Goal: Task Accomplishment & Management: Manage account settings

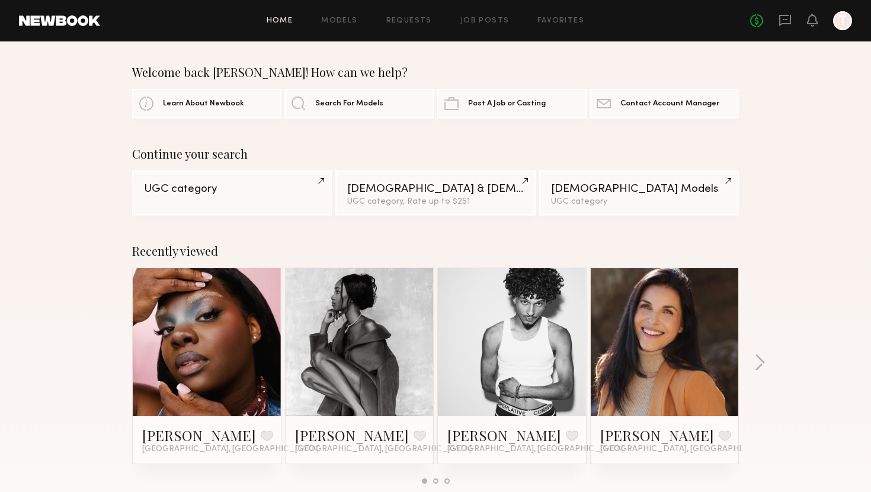
click at [794, 20] on div "No fees up to $5,000 T" at bounding box center [801, 20] width 102 height 19
click at [785, 20] on icon at bounding box center [784, 19] width 5 height 1
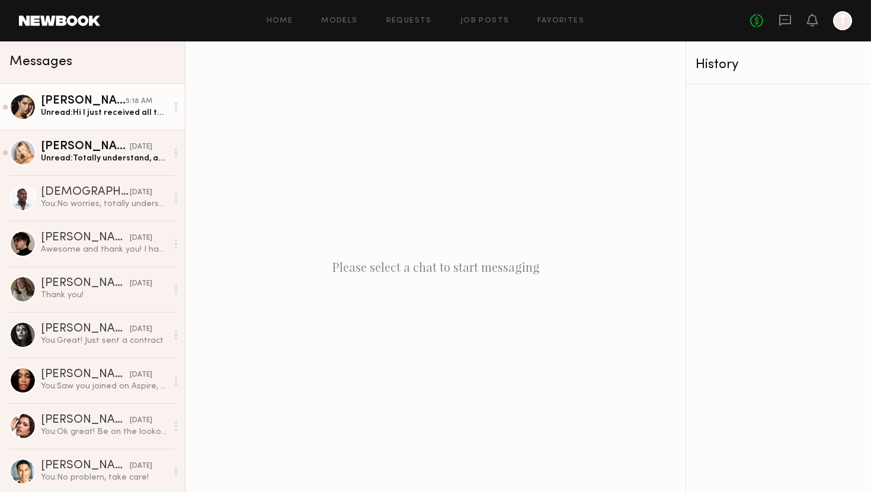
click at [104, 116] on div "Unread: Hi I just received all the products! Will look out for the emails :) th…" at bounding box center [104, 112] width 126 height 11
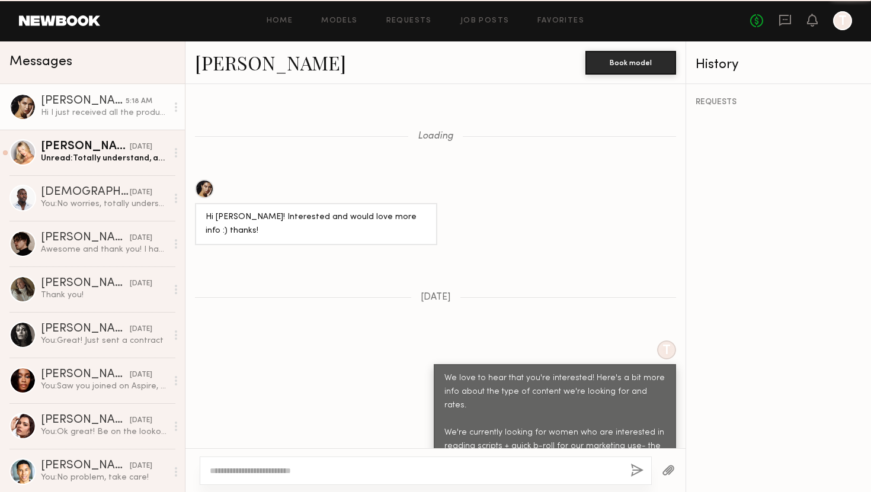
scroll to position [932, 0]
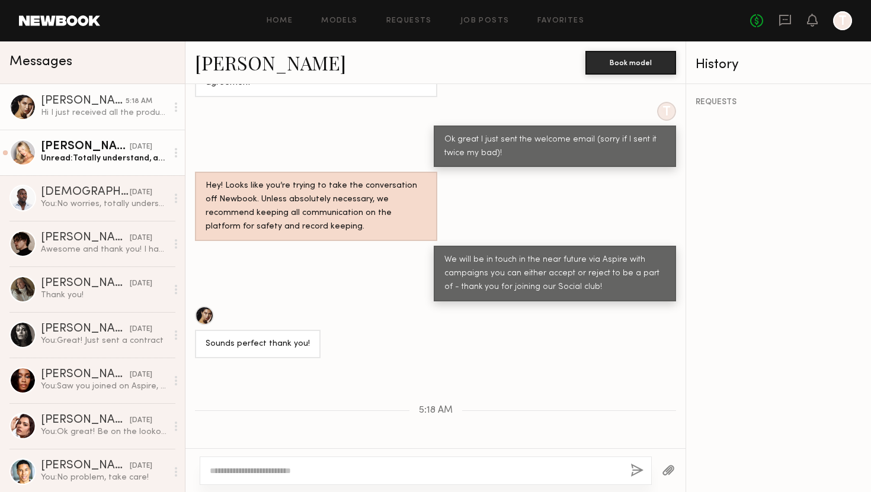
click at [92, 159] on div "Unread: Totally understand, and I appreciate you keeping me in mind for future …" at bounding box center [104, 158] width 126 height 11
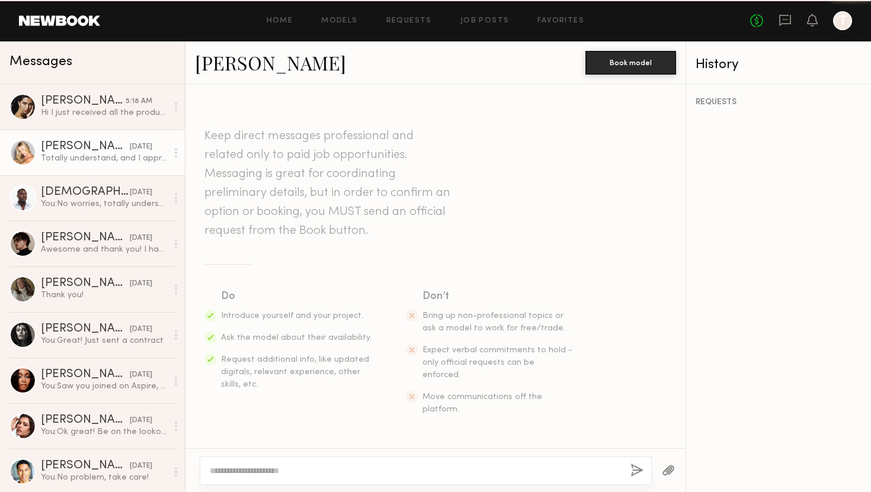
scroll to position [1683, 0]
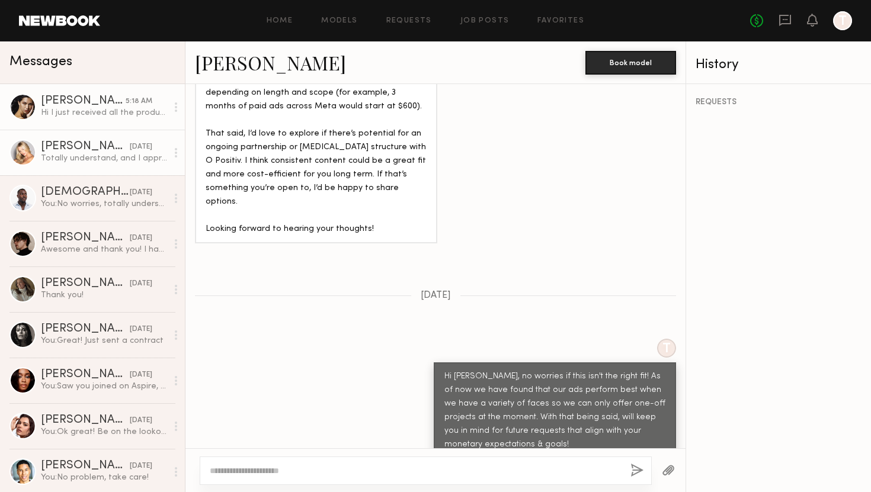
click at [89, 114] on div "Hi I just received all the products! Will look out for the emails :) thanks!" at bounding box center [104, 112] width 126 height 11
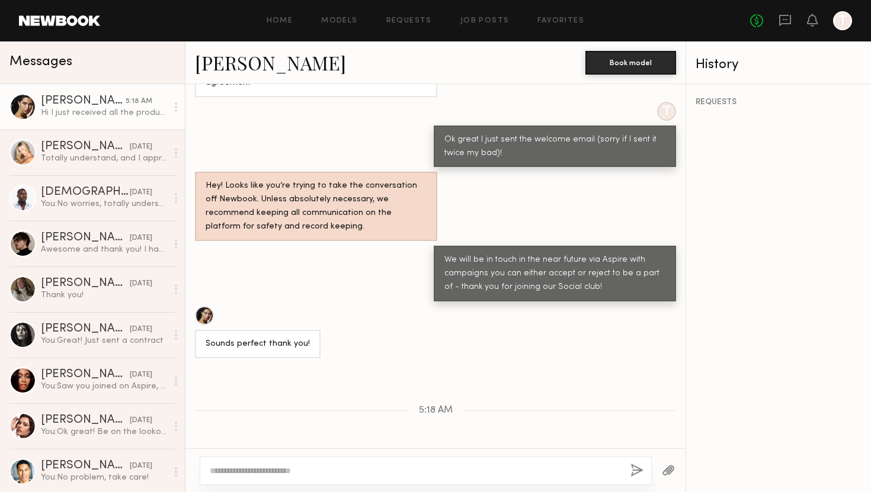
click at [62, 24] on link at bounding box center [59, 20] width 81 height 11
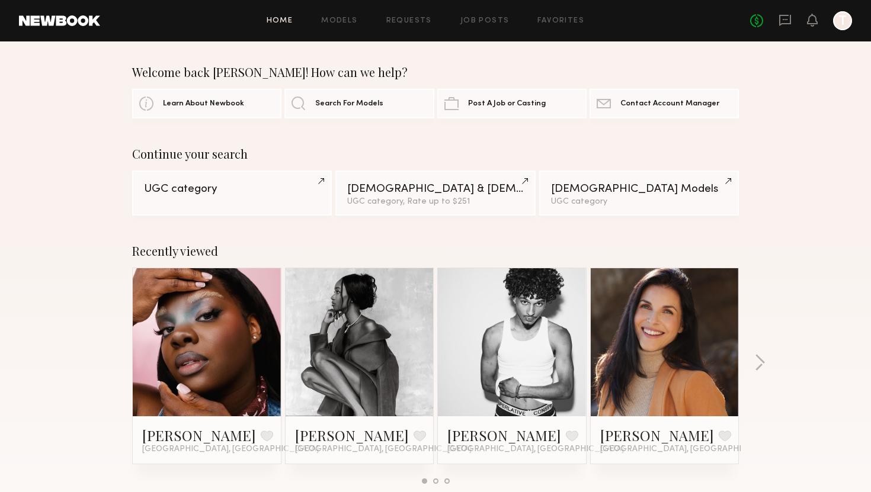
click at [777, 23] on div "No fees up to $5,000 T" at bounding box center [801, 20] width 102 height 19
click at [788, 22] on icon at bounding box center [784, 20] width 13 height 13
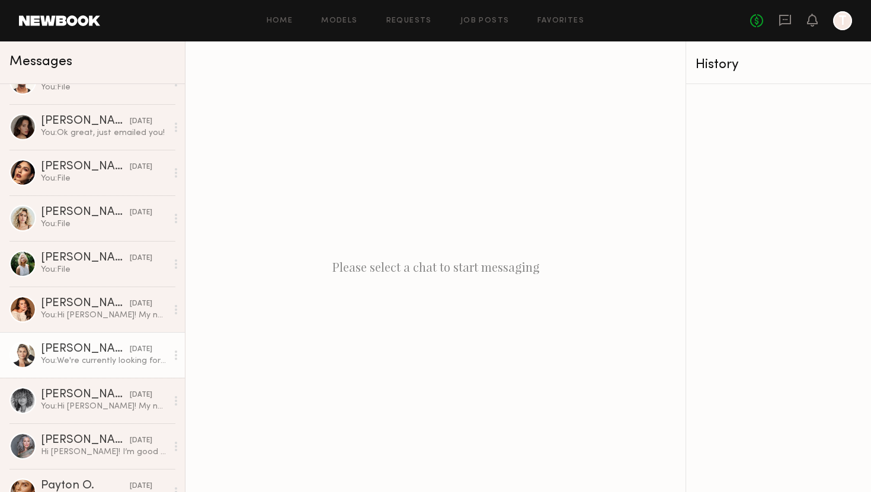
scroll to position [571, 0]
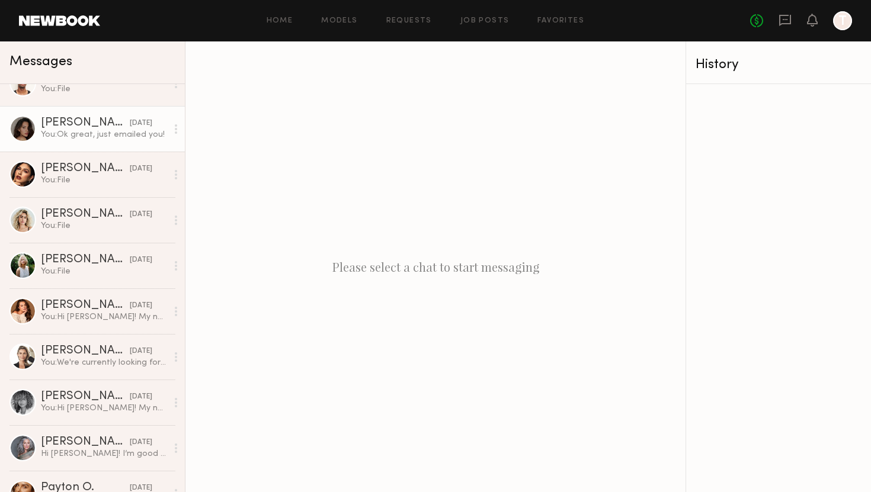
click at [76, 144] on link "Briane J. 09/02/2025 You: Ok great, just emailed you!" at bounding box center [92, 129] width 185 height 46
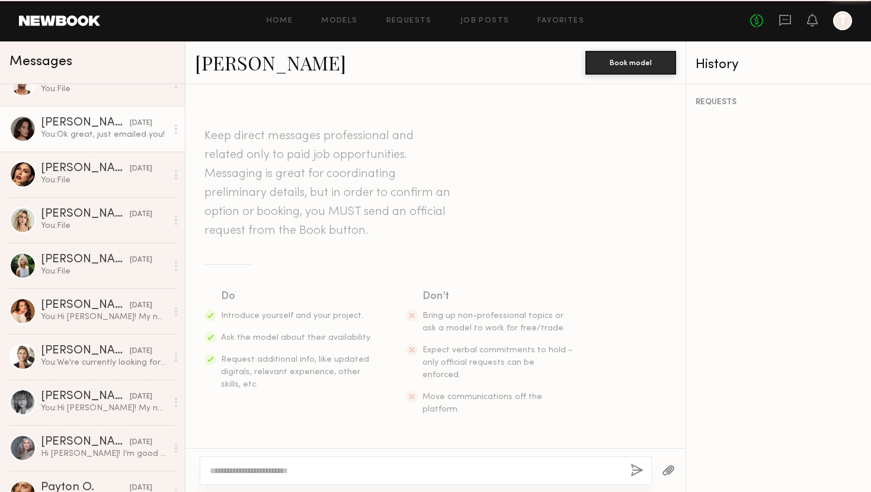
scroll to position [518, 0]
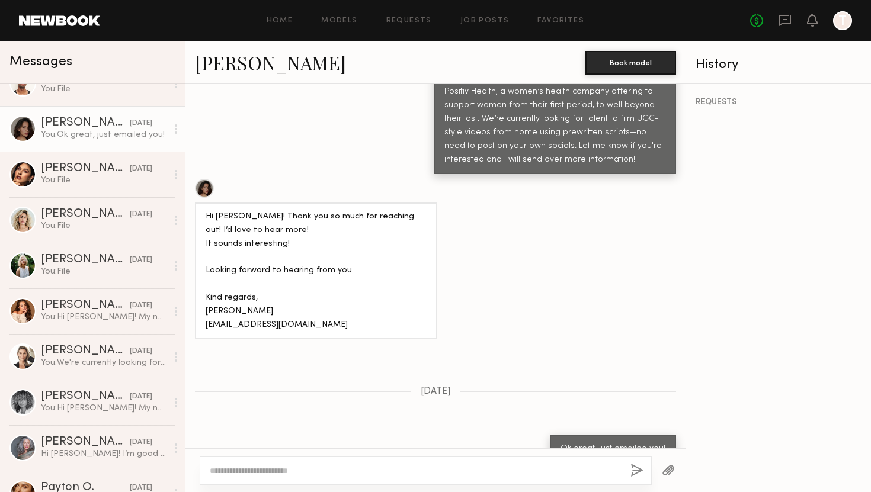
click at [246, 66] on link "Briane J." at bounding box center [270, 62] width 151 height 25
click at [65, 23] on link at bounding box center [59, 20] width 81 height 11
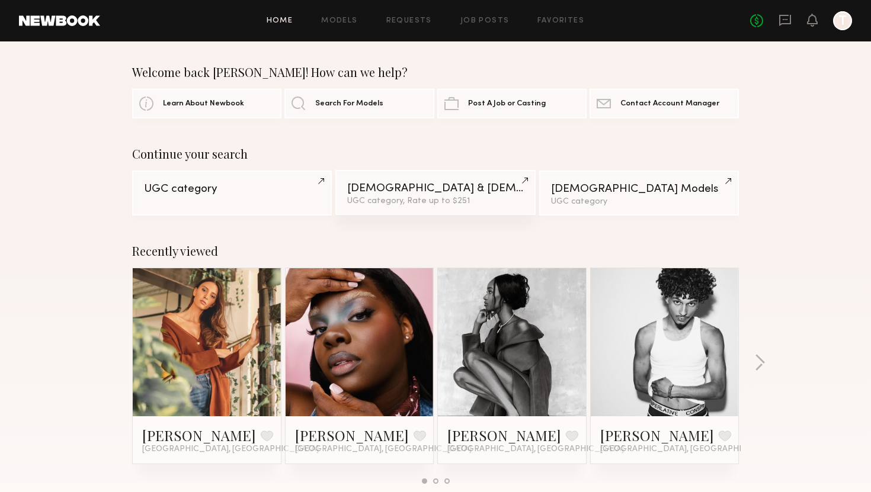
click at [380, 196] on link "Male & Female Models UGC category, Rate up to $251" at bounding box center [435, 192] width 200 height 45
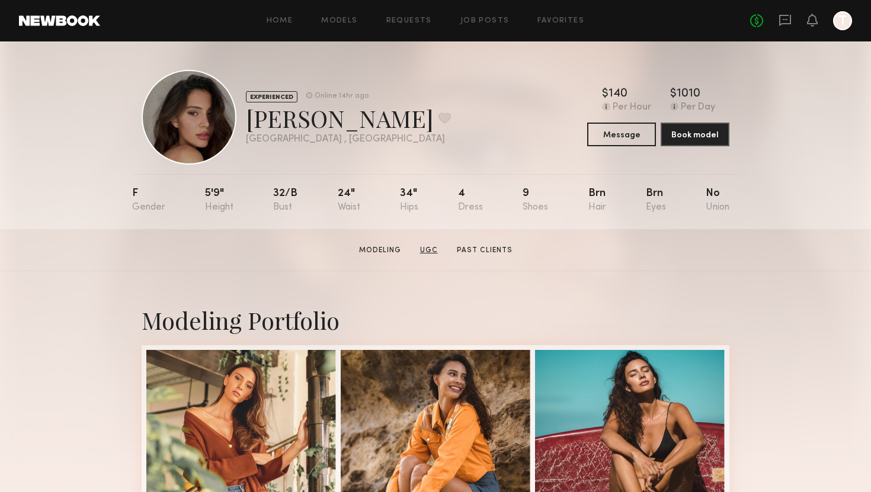
click at [429, 245] on link "UGC" at bounding box center [428, 250] width 27 height 11
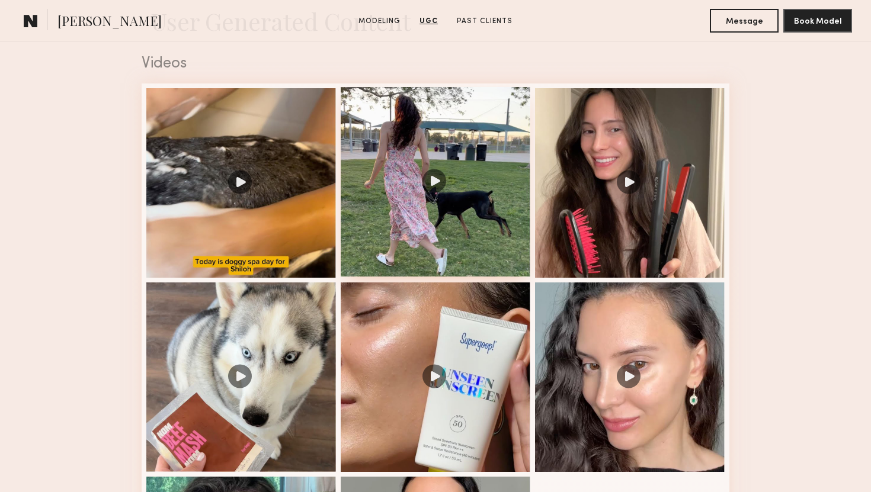
scroll to position [1236, 0]
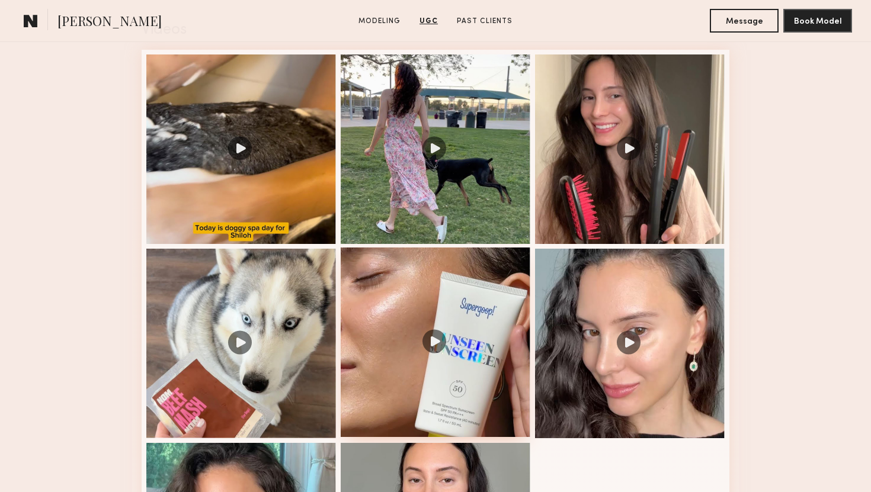
click at [412, 303] on div at bounding box center [436, 343] width 190 height 190
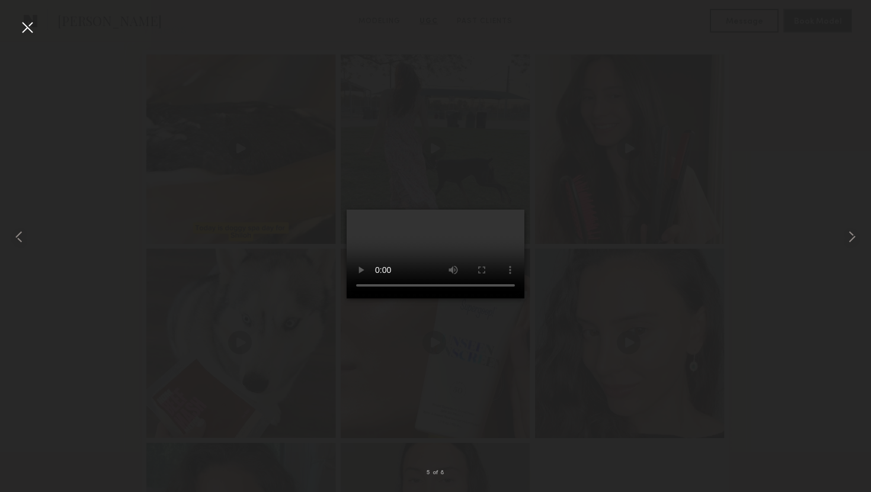
click at [696, 227] on div at bounding box center [435, 236] width 871 height 435
click at [228, 287] on div at bounding box center [435, 236] width 871 height 435
click at [27, 22] on div at bounding box center [27, 27] width 19 height 19
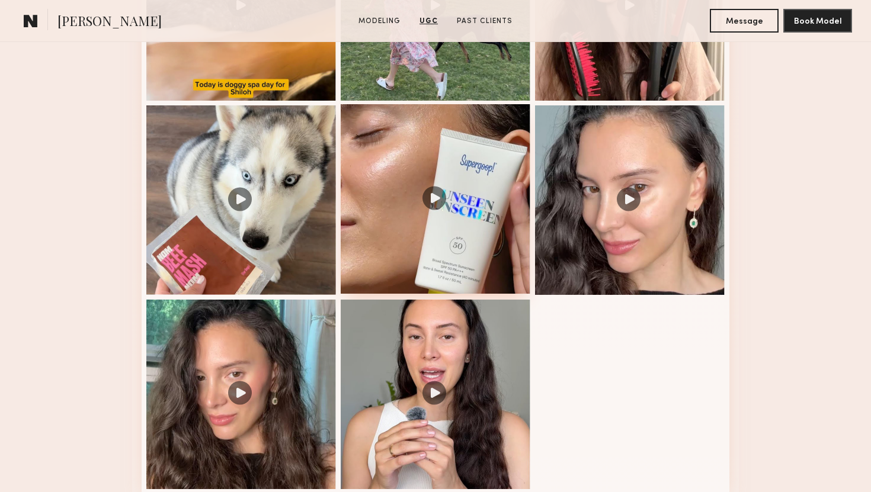
scroll to position [1432, 0]
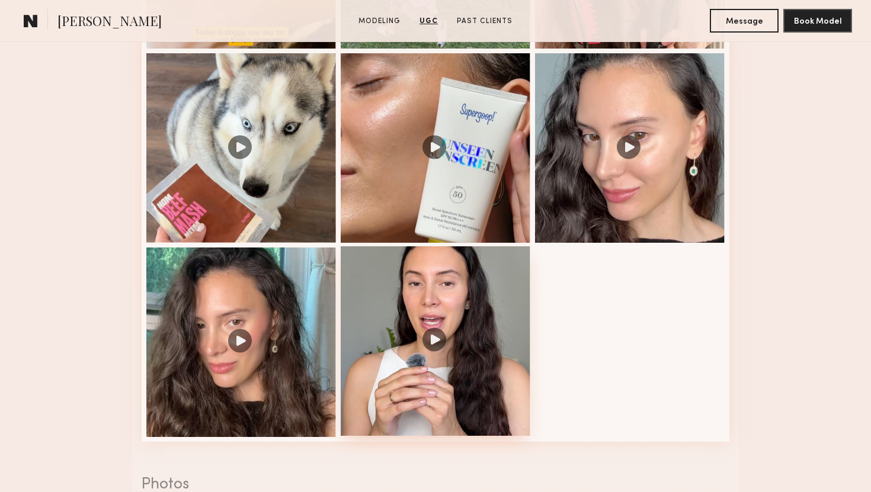
click at [463, 294] on div at bounding box center [436, 341] width 190 height 190
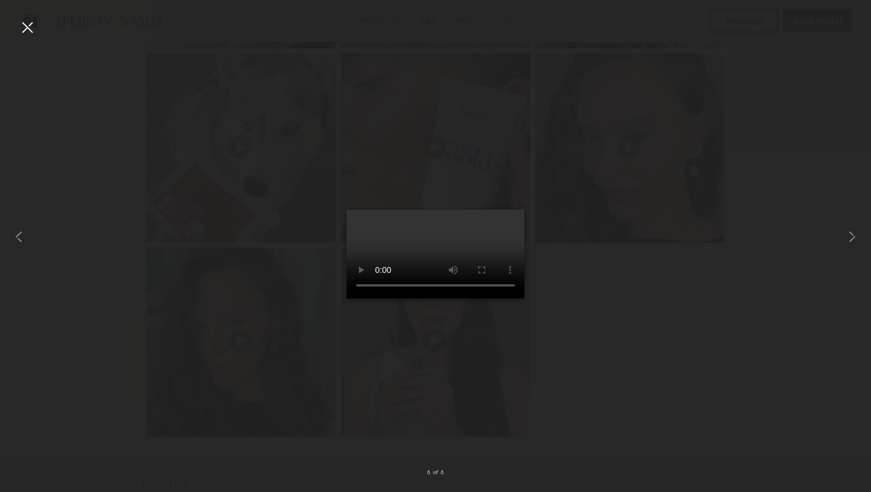
click at [630, 391] on div at bounding box center [435, 236] width 871 height 435
click at [21, 24] on div at bounding box center [27, 27] width 19 height 19
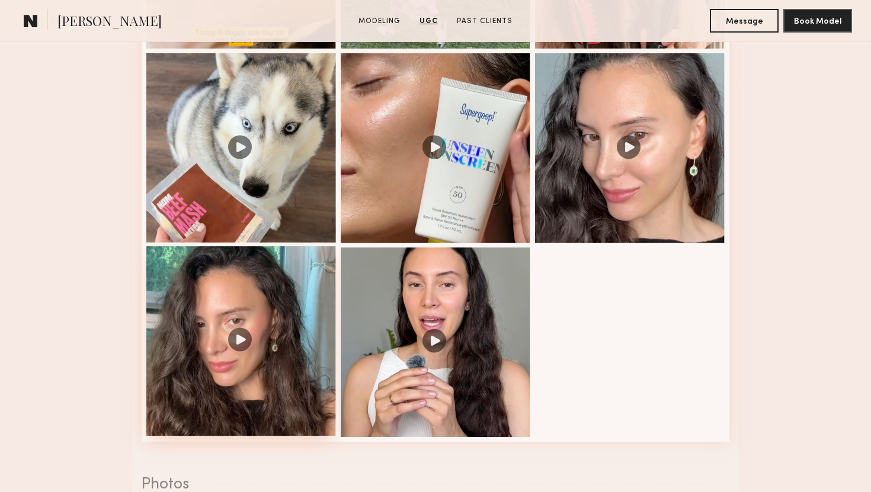
click at [253, 315] on div at bounding box center [241, 341] width 190 height 190
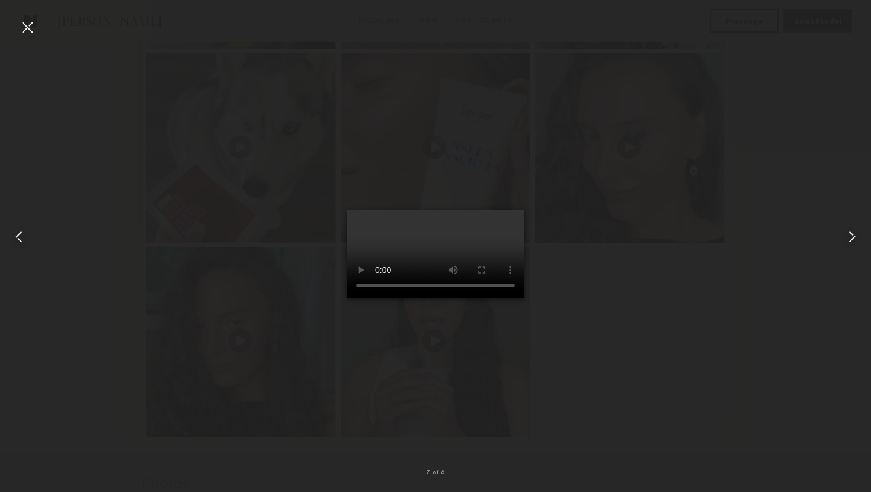
click at [31, 34] on div at bounding box center [27, 27] width 19 height 19
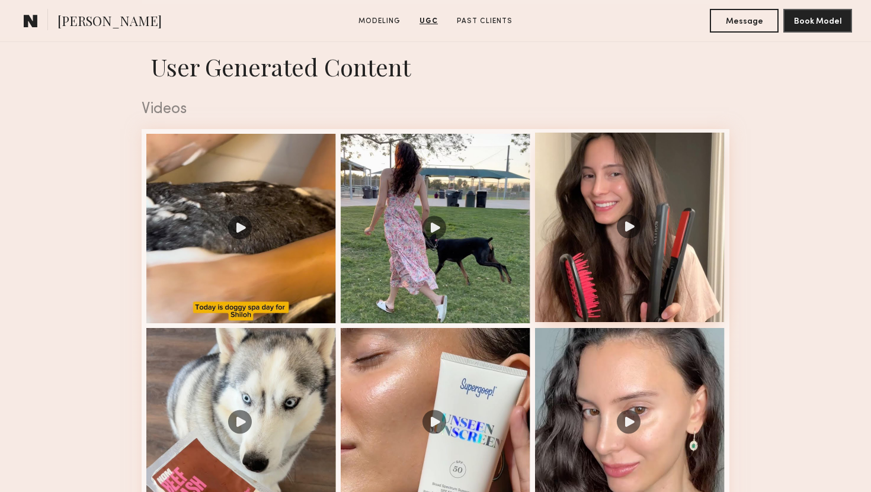
scroll to position [1155, 0]
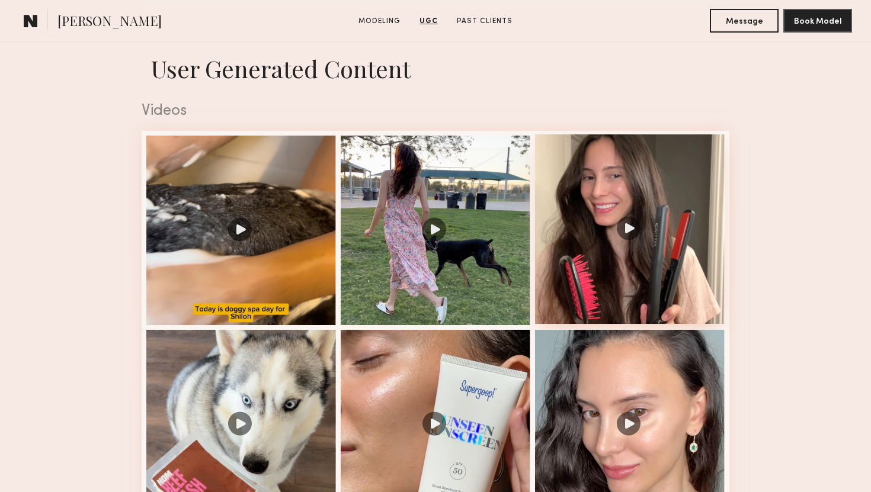
click at [593, 167] on div at bounding box center [630, 229] width 190 height 190
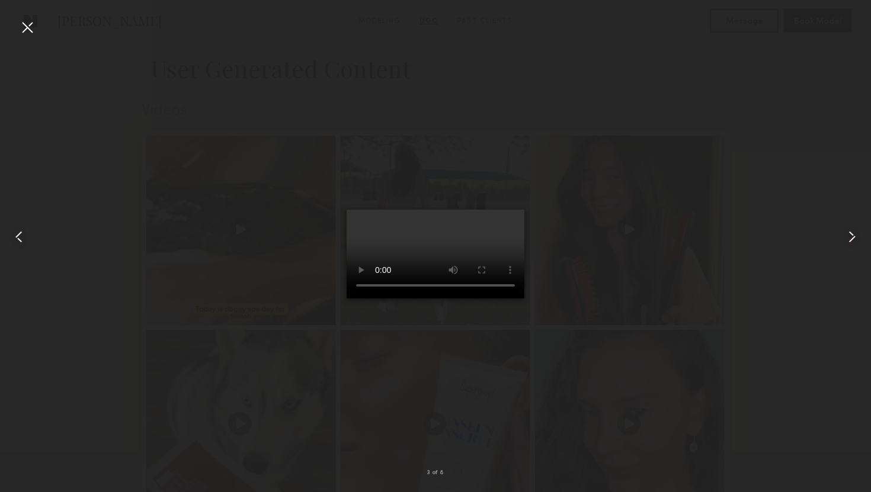
click at [25, 23] on div at bounding box center [27, 27] width 19 height 19
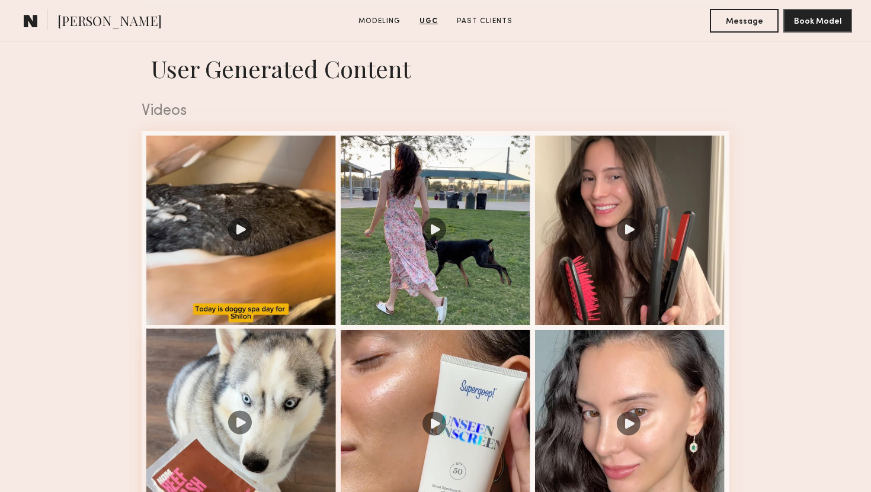
click at [307, 443] on div at bounding box center [241, 424] width 190 height 190
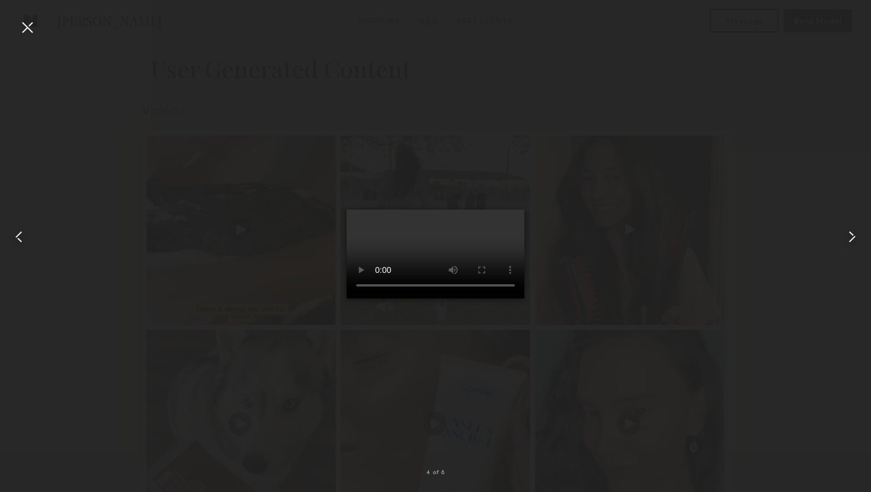
click at [33, 31] on div at bounding box center [27, 27] width 19 height 19
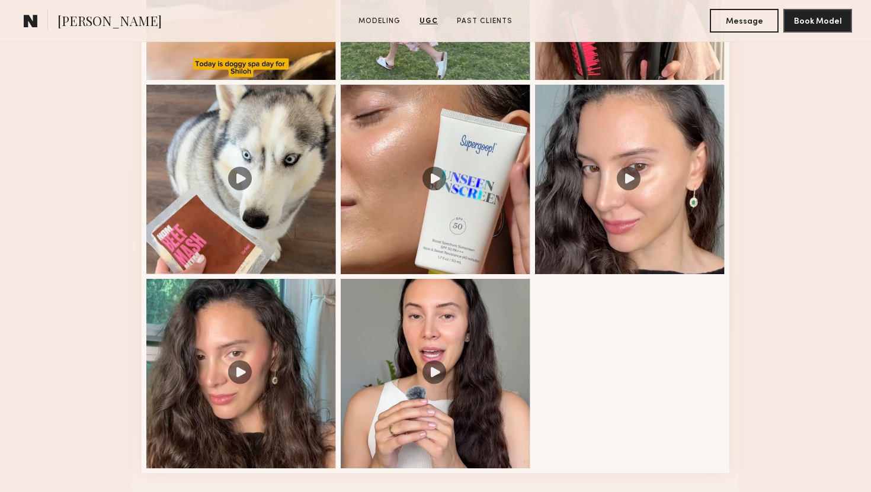
scroll to position [1427, 0]
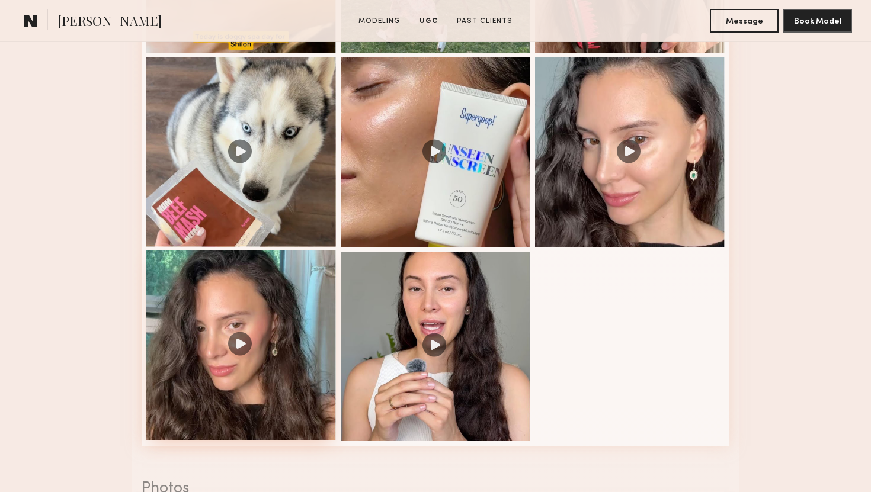
click at [264, 338] on div at bounding box center [241, 346] width 190 height 190
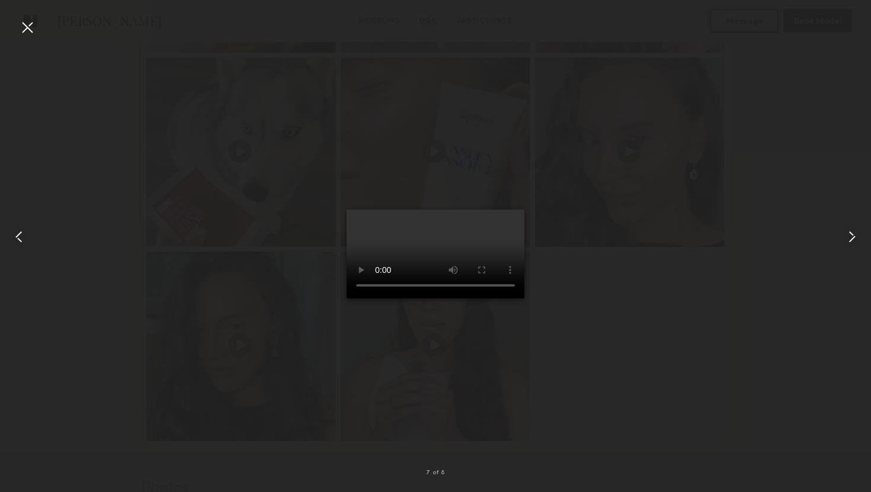
click at [26, 40] on div at bounding box center [17, 236] width 35 height 435
click at [25, 29] on div at bounding box center [27, 27] width 19 height 19
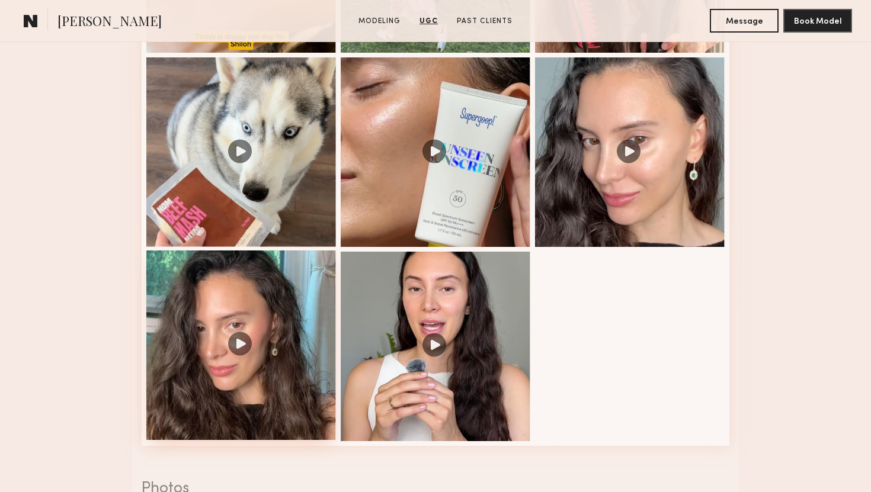
click at [302, 360] on div at bounding box center [241, 346] width 190 height 190
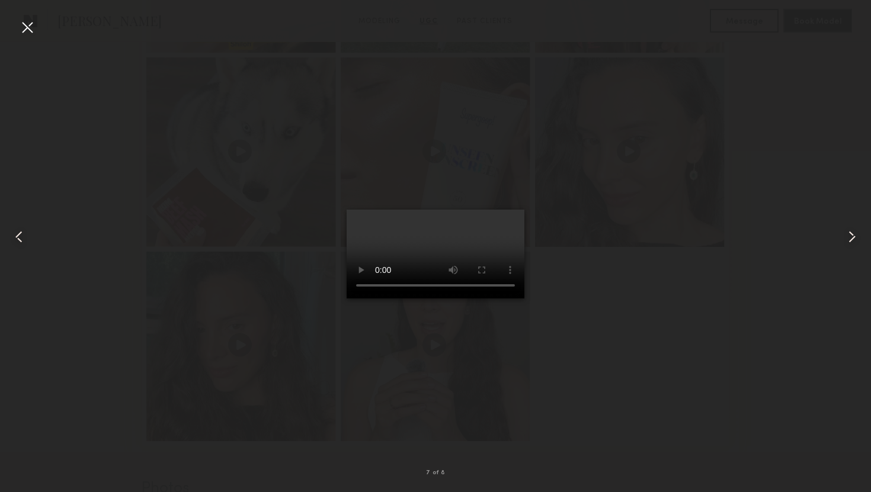
click at [659, 191] on div at bounding box center [435, 236] width 871 height 435
click at [39, 43] on div at bounding box center [435, 236] width 871 height 435
click at [27, 27] on div at bounding box center [27, 27] width 19 height 19
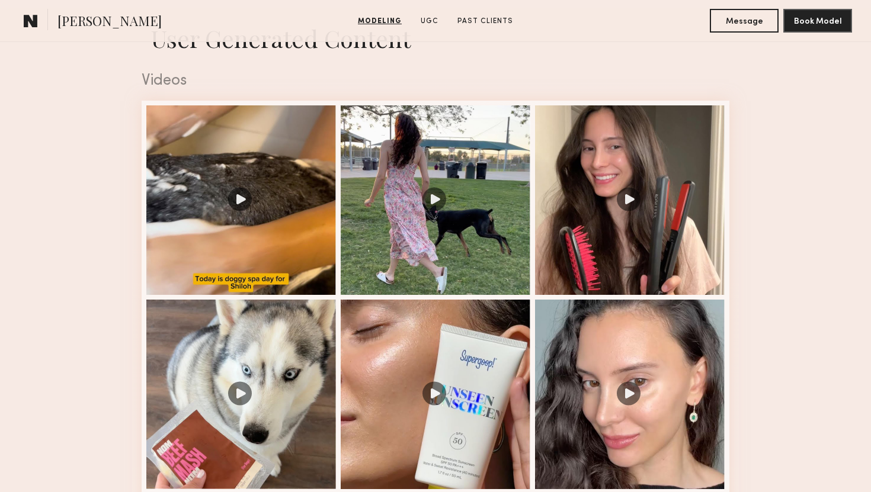
scroll to position [1183, 0]
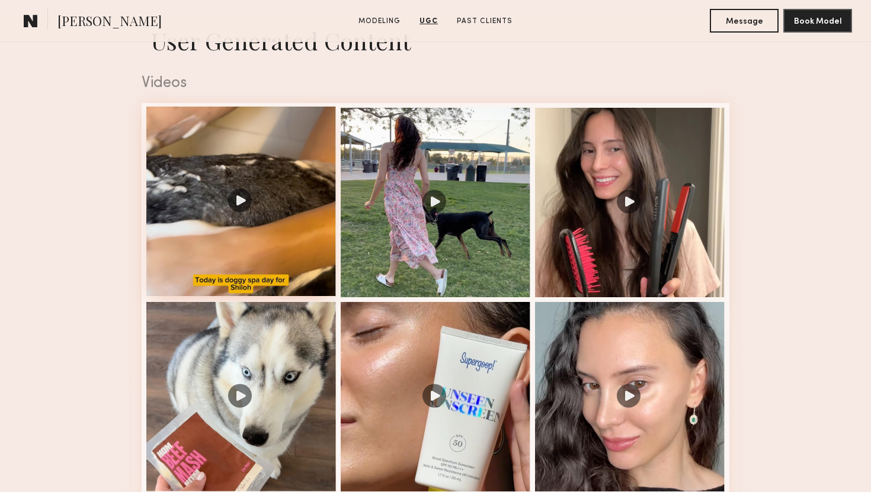
click at [226, 260] on div at bounding box center [241, 202] width 190 height 190
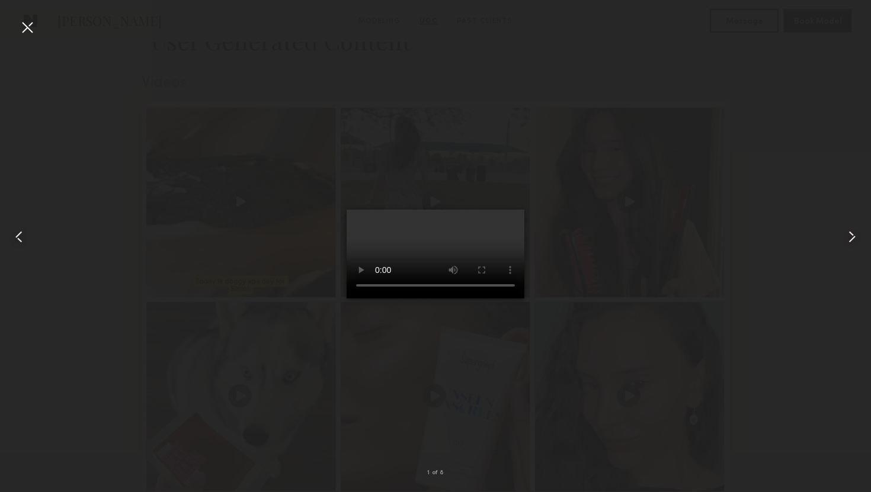
click at [666, 181] on div at bounding box center [435, 236] width 871 height 435
click at [27, 22] on div at bounding box center [27, 27] width 19 height 19
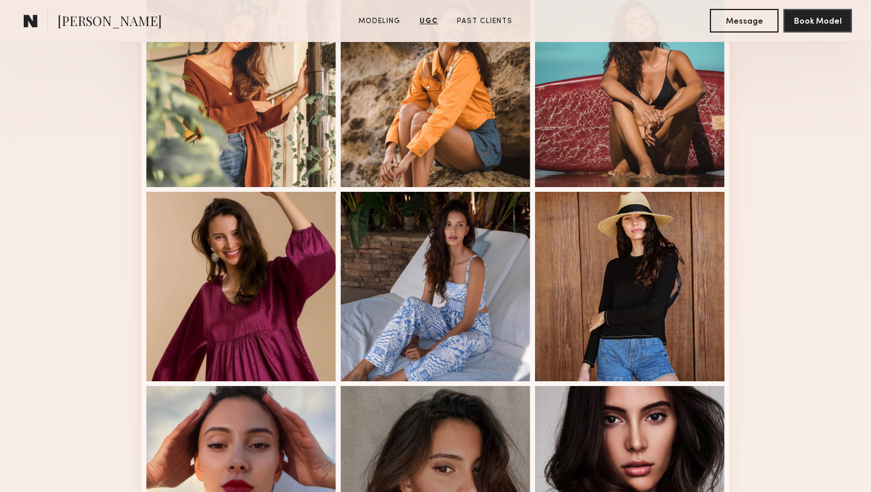
scroll to position [0, 0]
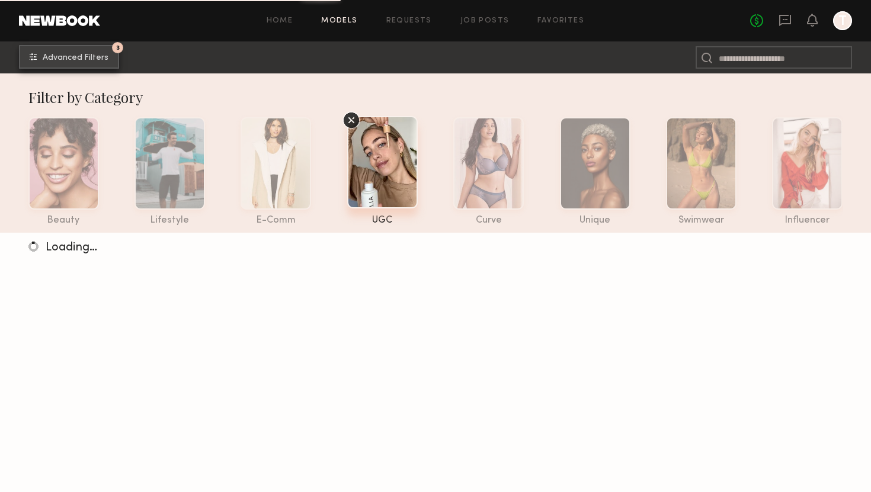
click at [48, 47] on button "3 Advanced Filters" at bounding box center [69, 57] width 100 height 24
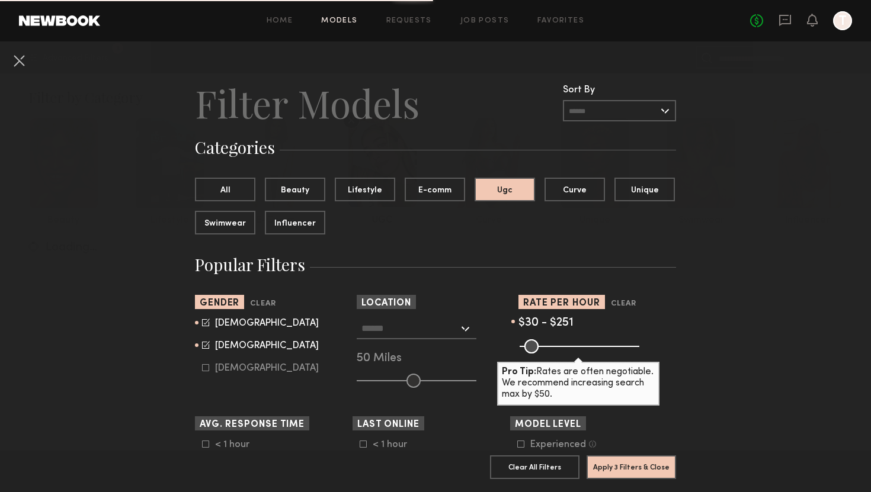
click at [605, 106] on input "text" at bounding box center [619, 110] width 113 height 21
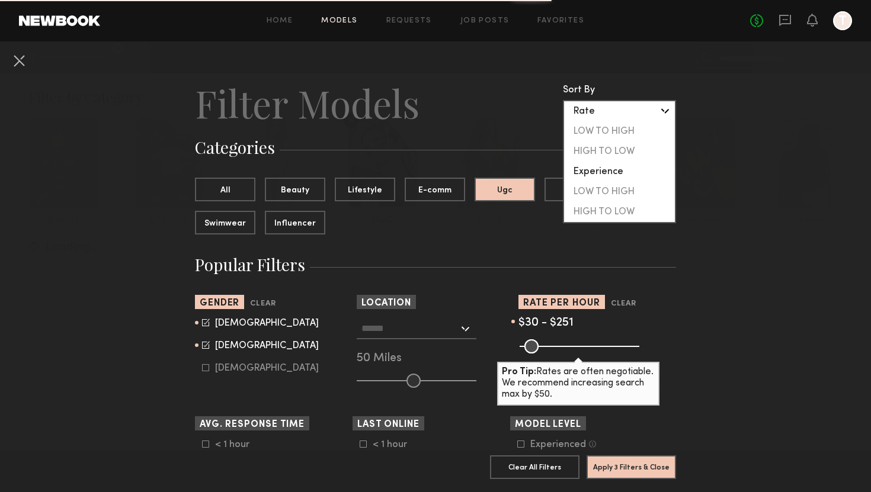
click at [490, 114] on header "Filter Models Sort By Clear Rate LOW TO HIGH HIGH TO LOW Experience LOW TO HIGH…" at bounding box center [435, 102] width 481 height 47
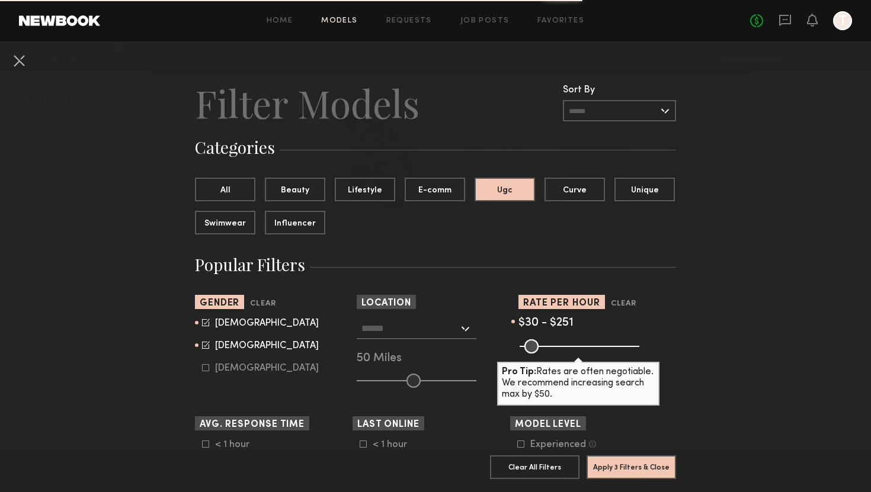
scroll to position [137, 0]
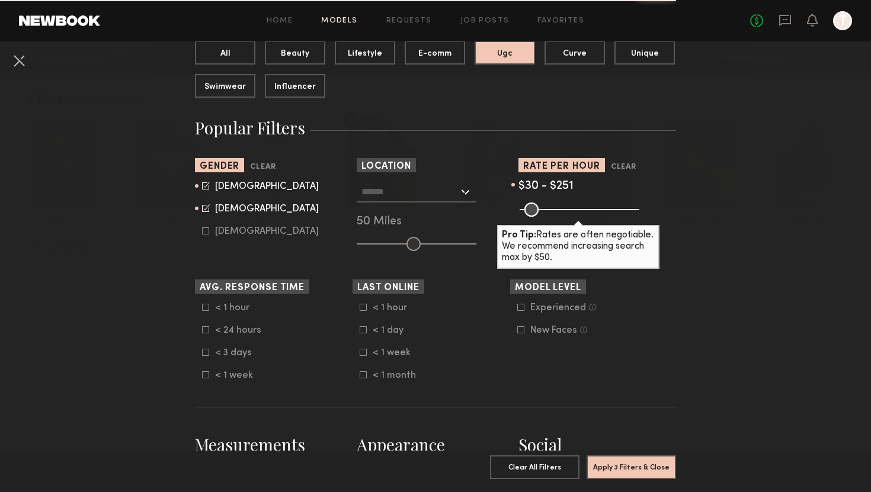
click at [203, 206] on icon at bounding box center [205, 208] width 7 height 7
type input "*"
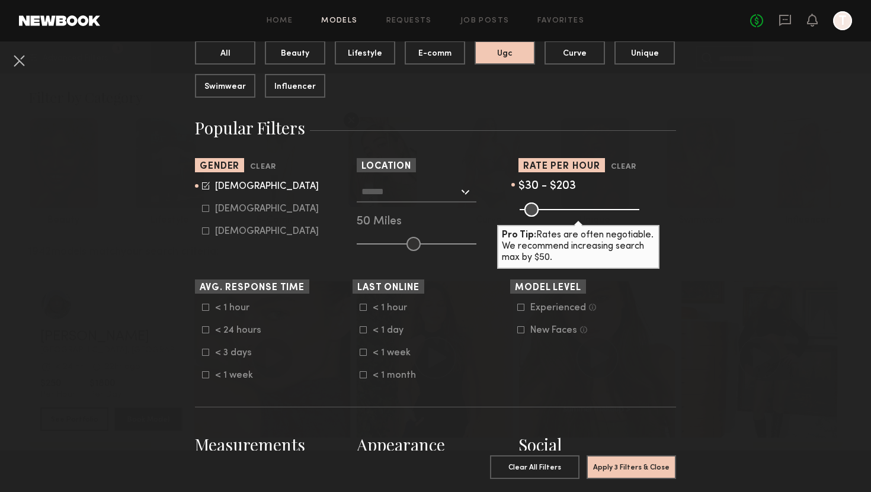
drag, startPoint x: 572, startPoint y: 206, endPoint x: 565, endPoint y: 204, distance: 6.8
type input "***"
click at [565, 204] on input "range" at bounding box center [579, 210] width 120 height 14
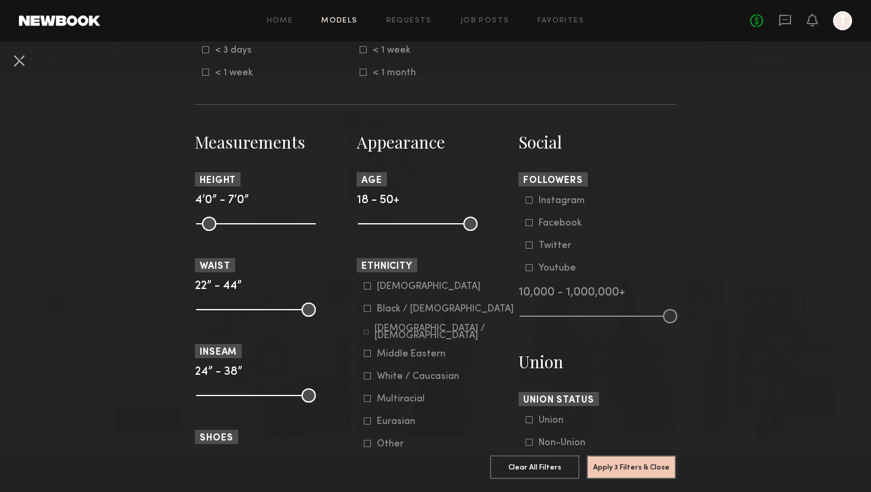
scroll to position [434, 0]
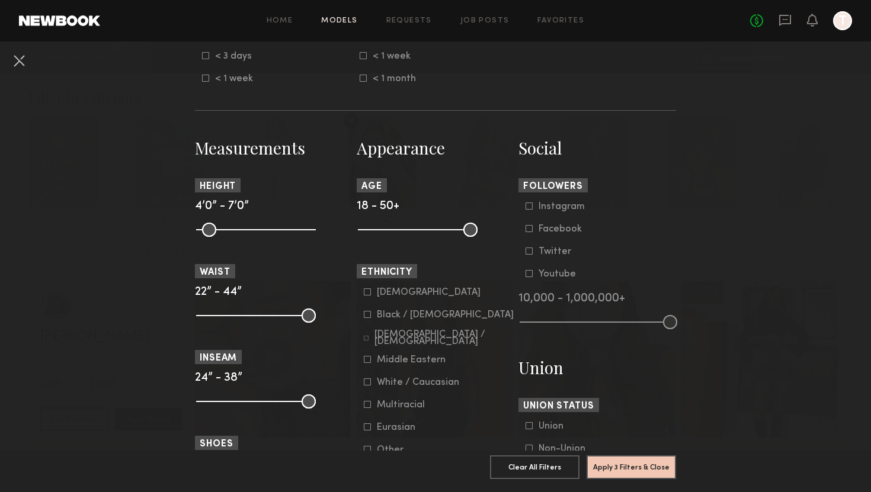
drag, startPoint x: 372, startPoint y: 230, endPoint x: 379, endPoint y: 230, distance: 7.1
click at [379, 230] on common-range-minmax at bounding box center [417, 229] width 120 height 14
drag, startPoint x: 364, startPoint y: 229, endPoint x: 403, endPoint y: 230, distance: 39.1
type input "**"
click at [403, 230] on input "range" at bounding box center [418, 230] width 120 height 14
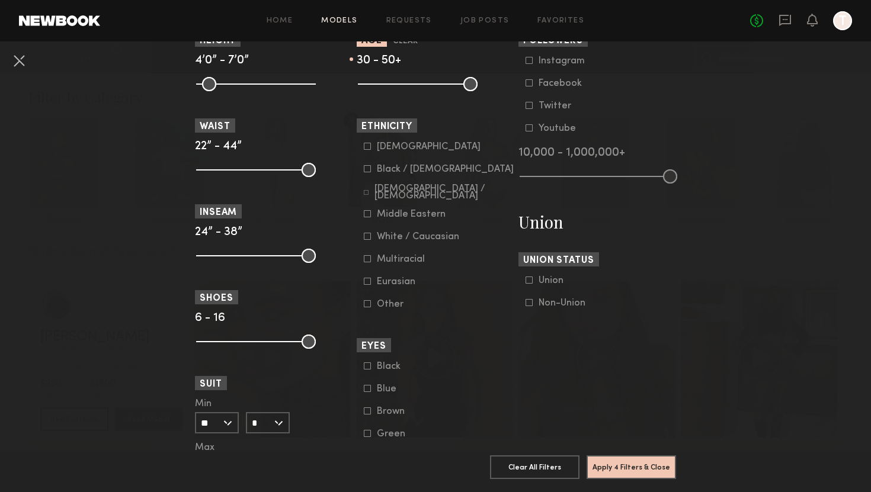
scroll to position [469, 0]
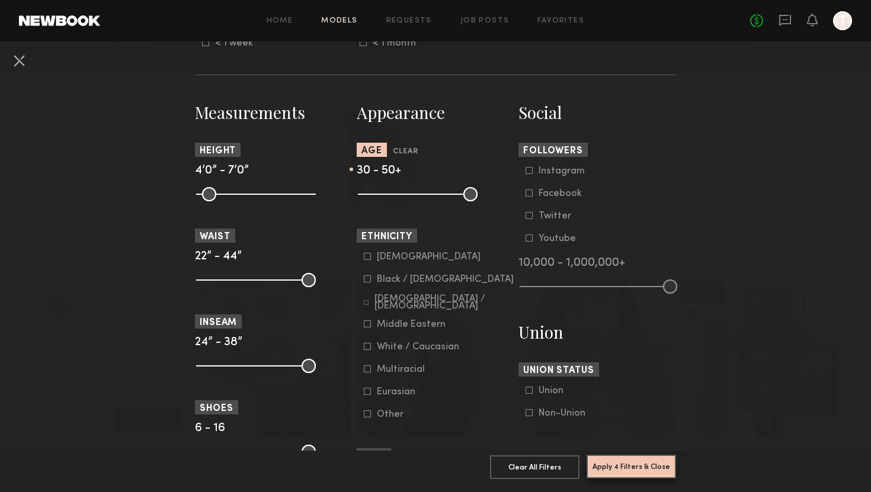
click at [630, 477] on button "Apply 4 Filters & Close" at bounding box center [630, 467] width 89 height 24
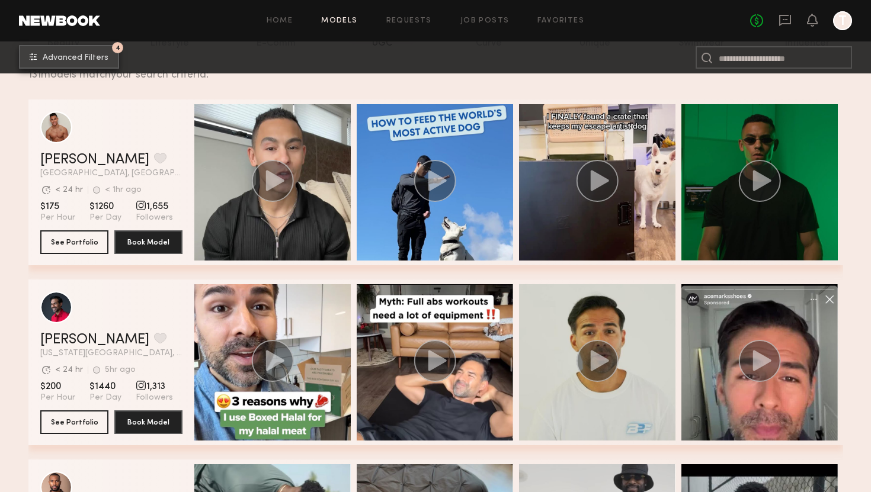
scroll to position [352, 0]
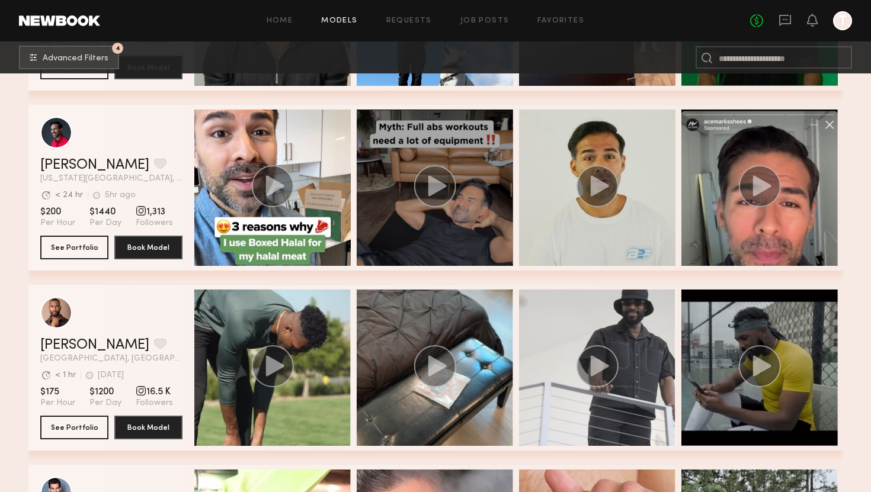
click at [406, 146] on div "grid" at bounding box center [435, 188] width 156 height 156
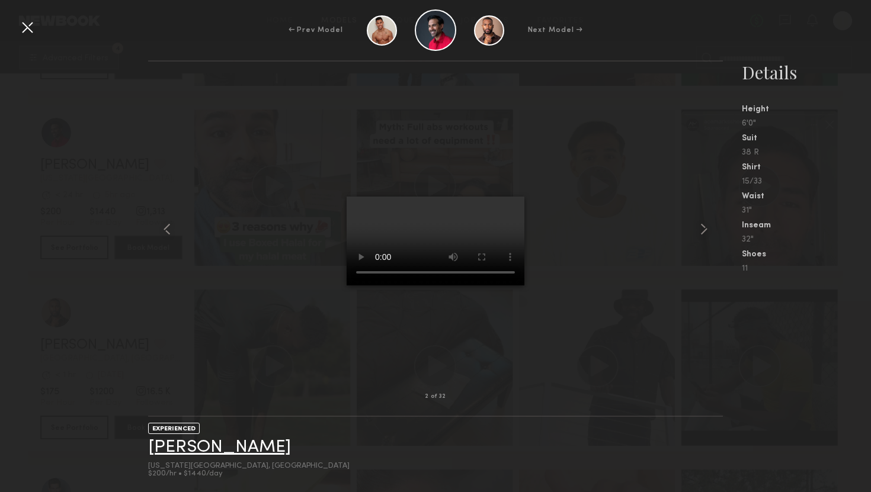
click at [178, 451] on link "Edward A." at bounding box center [219, 447] width 143 height 18
click at [31, 18] on div at bounding box center [27, 27] width 19 height 19
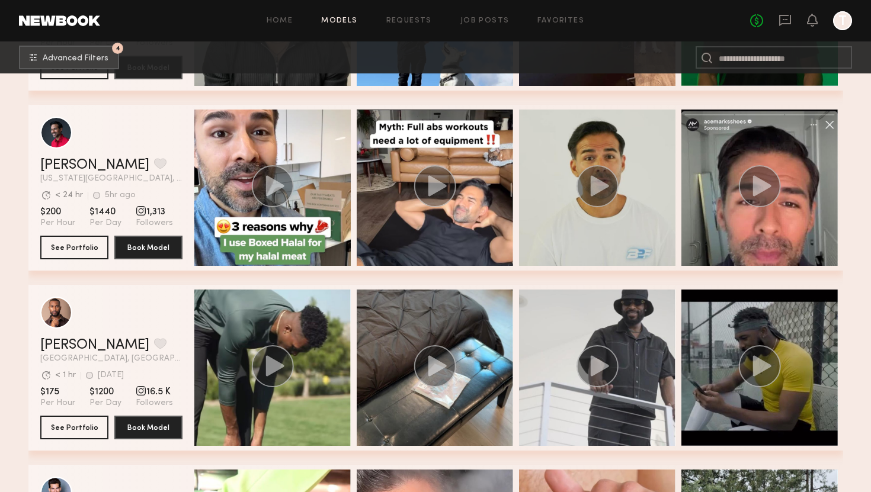
scroll to position [690, 0]
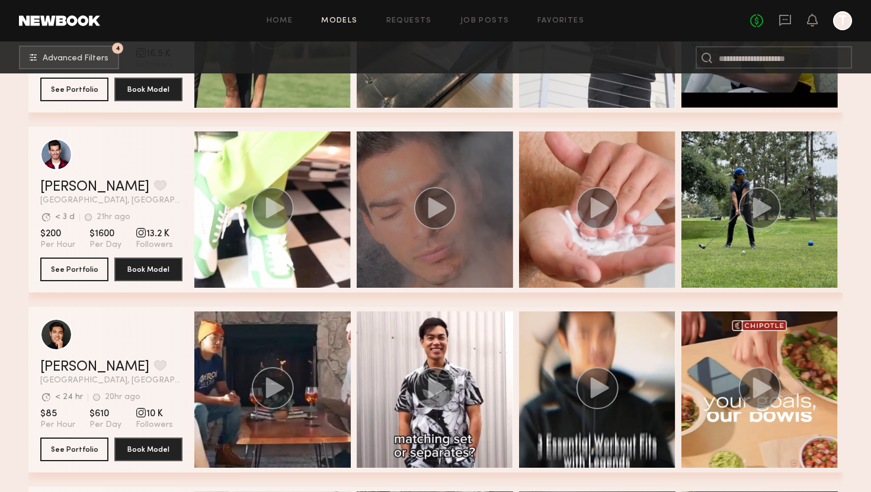
click at [428, 280] on div "grid" at bounding box center [435, 209] width 156 height 156
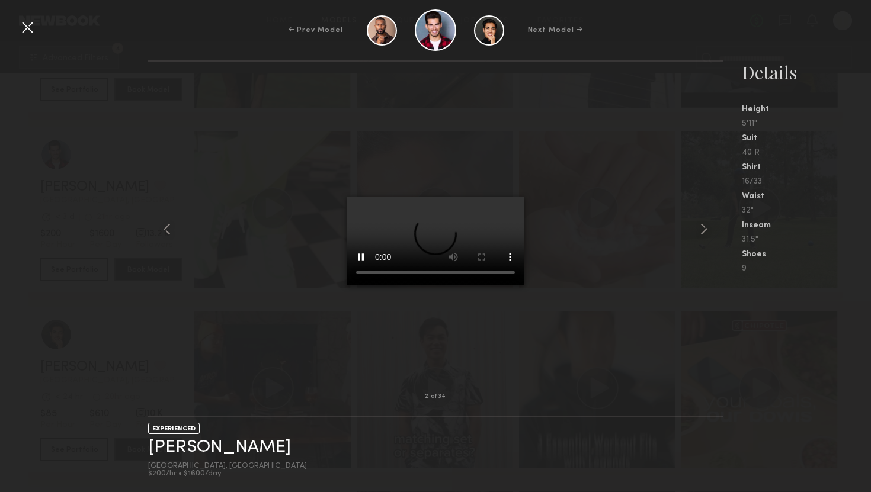
click at [27, 29] on div at bounding box center [27, 27] width 19 height 19
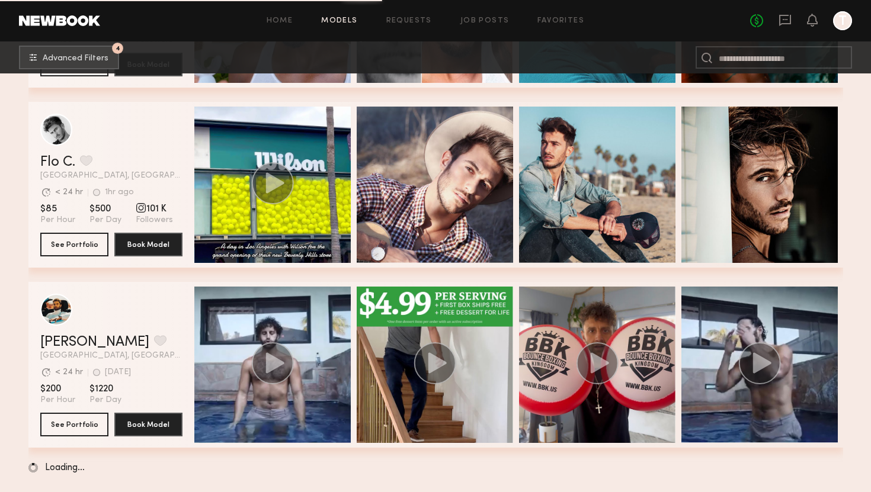
scroll to position [1953, 0]
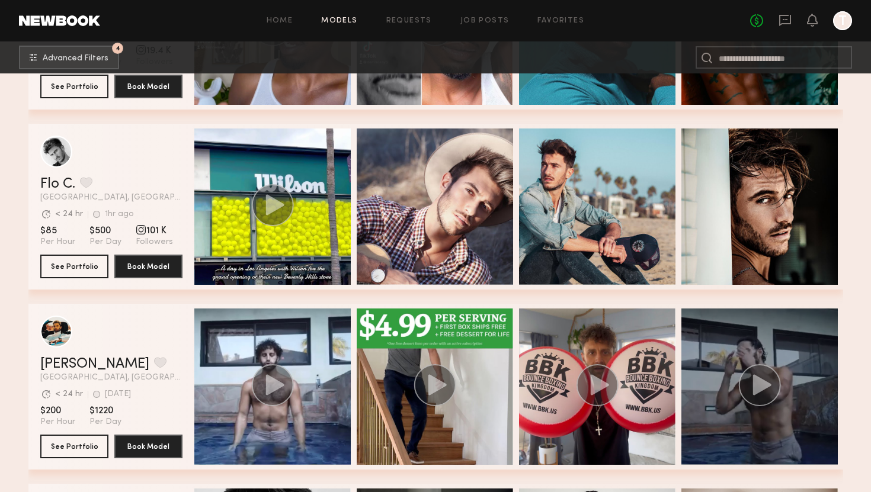
click at [745, 356] on div "grid" at bounding box center [759, 387] width 156 height 156
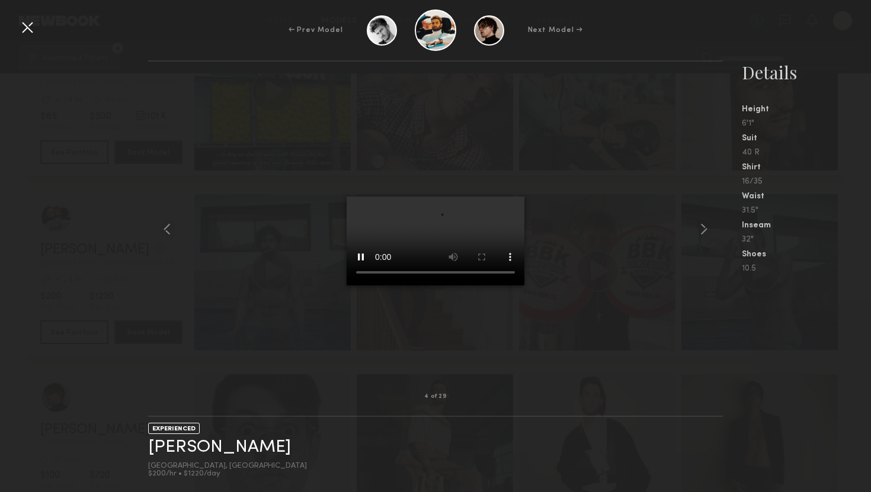
scroll to position [2084, 0]
click at [31, 37] on div "← Prev Model Next Model →" at bounding box center [435, 29] width 871 height 41
click at [29, 33] on div at bounding box center [27, 27] width 19 height 19
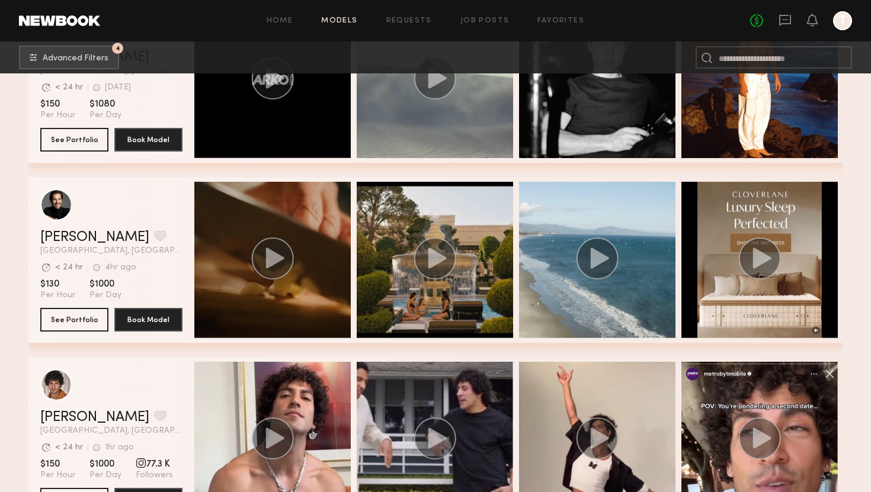
scroll to position [2976, 0]
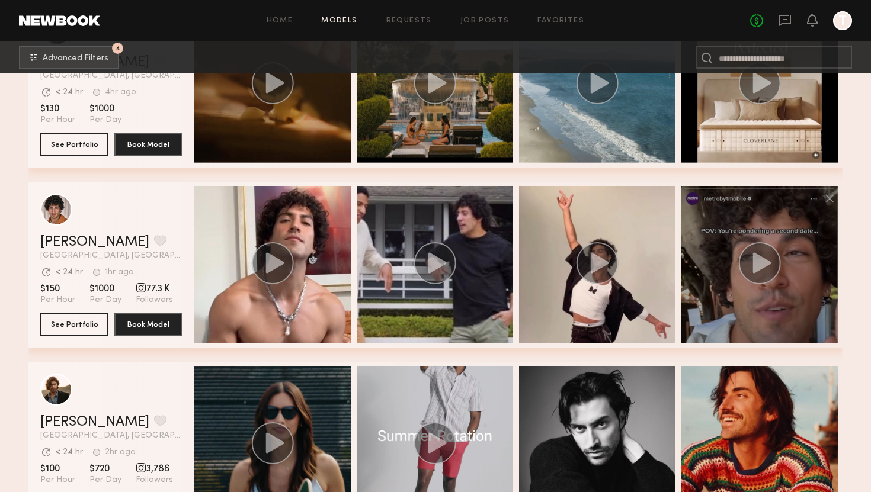
click at [731, 216] on div "grid" at bounding box center [759, 265] width 156 height 156
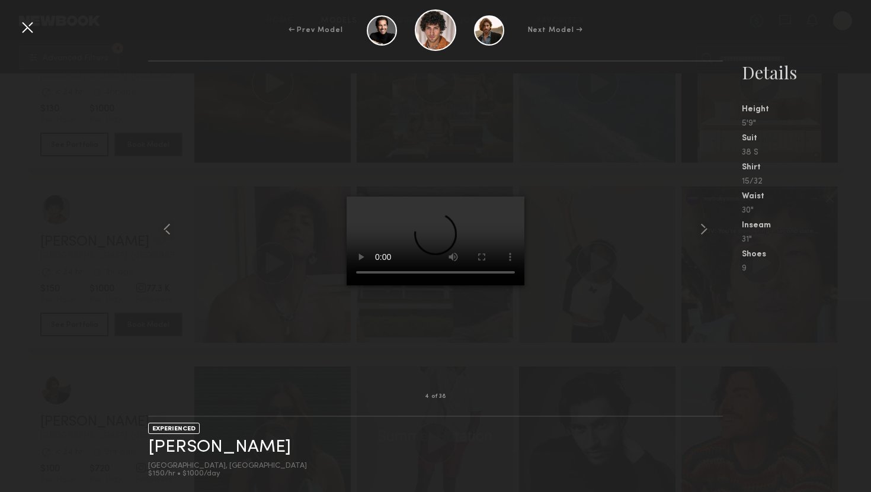
click at [17, 29] on div "← Prev Model Next Model →" at bounding box center [435, 29] width 871 height 41
click at [31, 24] on div at bounding box center [27, 27] width 19 height 19
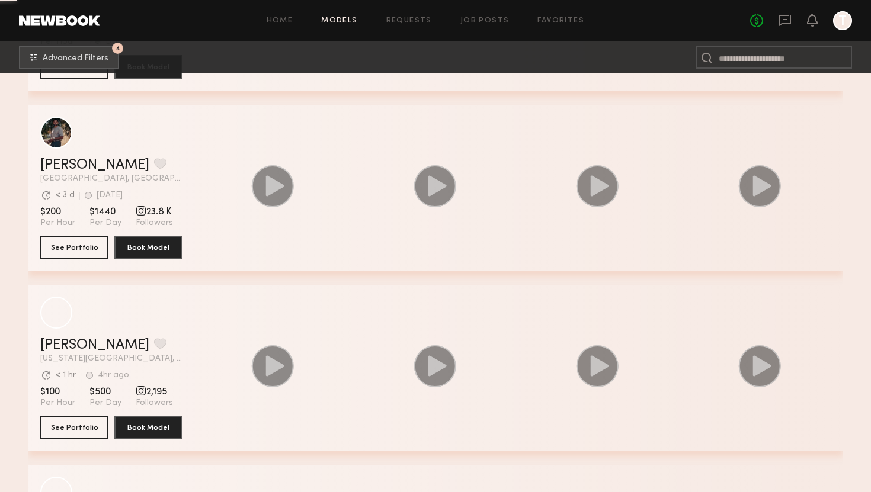
scroll to position [5787, 0]
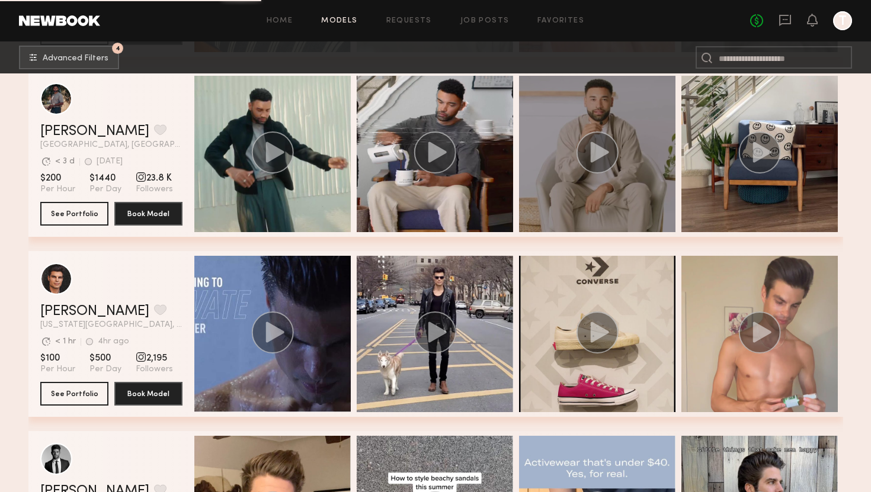
click at [572, 216] on div "grid" at bounding box center [597, 154] width 156 height 156
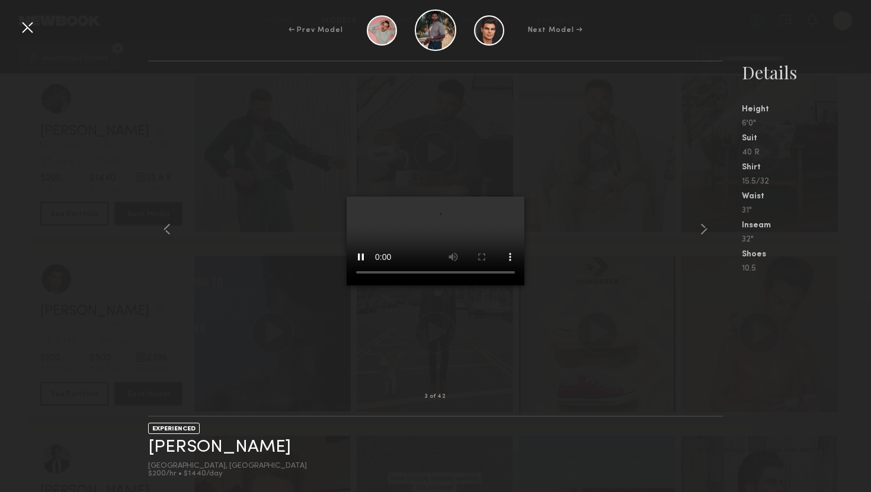
scroll to position [5960, 0]
click at [192, 450] on link "[PERSON_NAME]" at bounding box center [219, 447] width 143 height 18
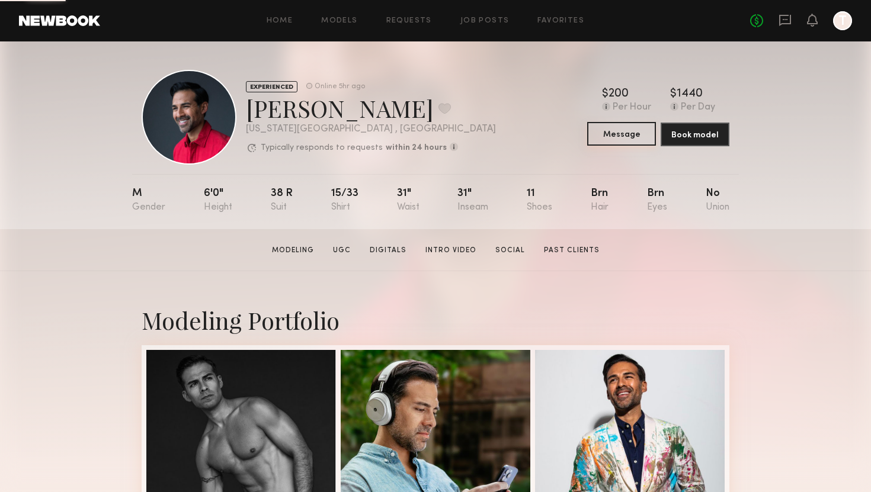
click at [636, 133] on button "Message" at bounding box center [621, 134] width 69 height 24
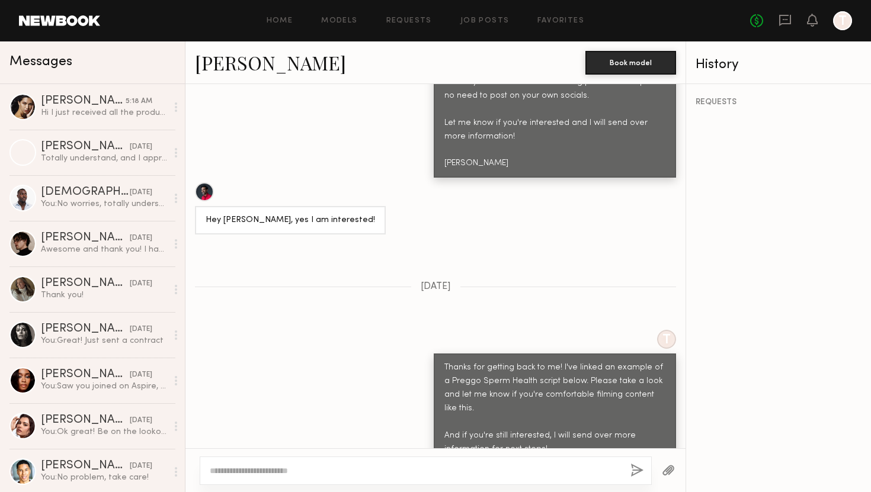
scroll to position [960, 0]
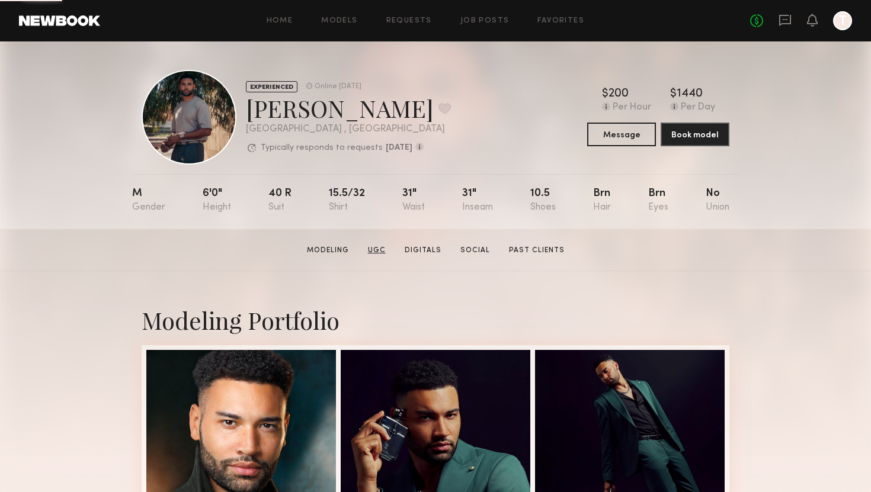
click at [381, 246] on link "UGC" at bounding box center [376, 250] width 27 height 11
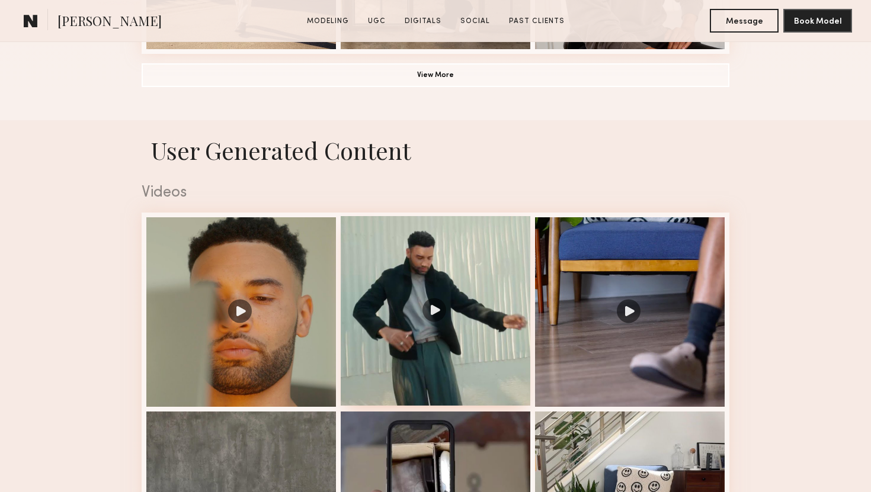
scroll to position [1122, 0]
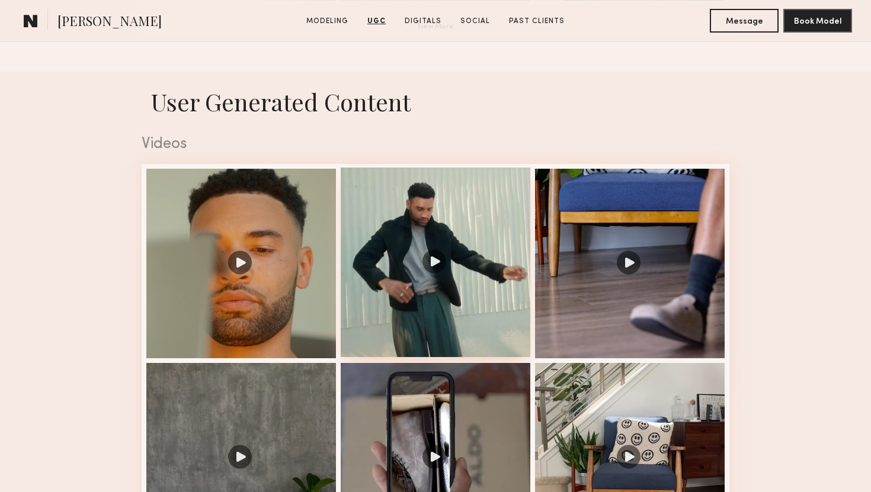
click at [460, 264] on div at bounding box center [436, 263] width 190 height 190
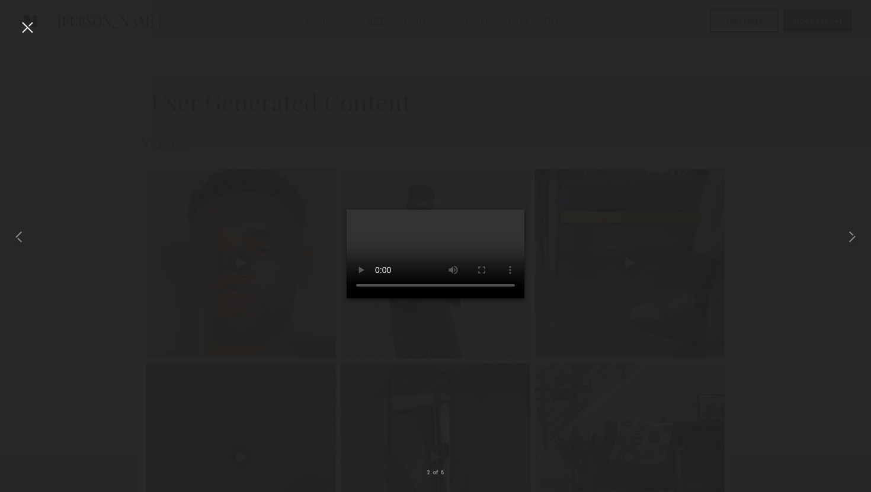
click at [30, 27] on div at bounding box center [27, 27] width 19 height 19
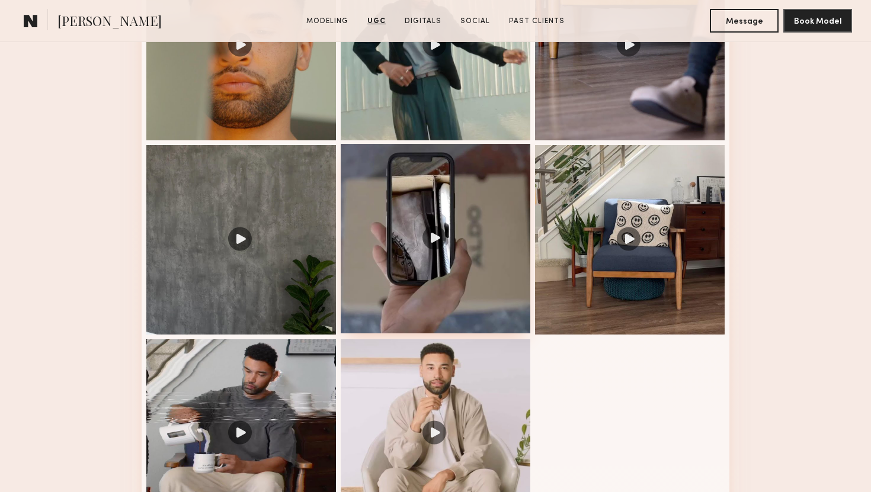
scroll to position [1412, 0]
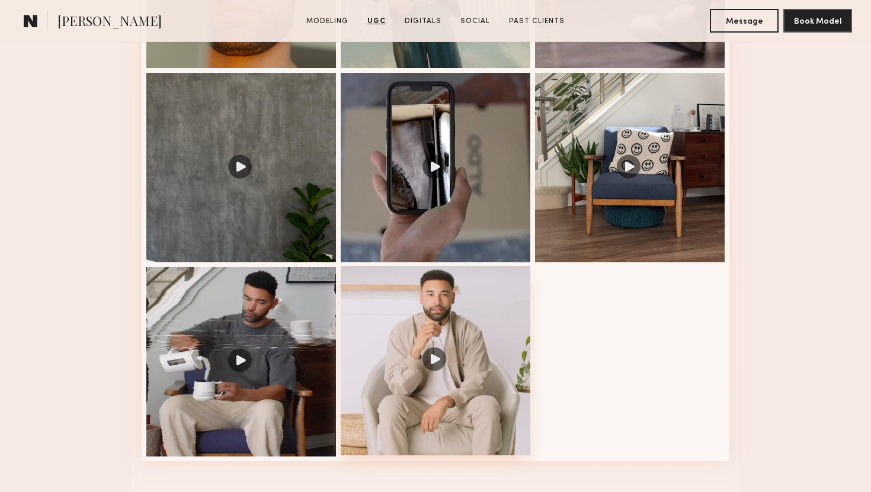
click at [416, 339] on div at bounding box center [436, 361] width 190 height 190
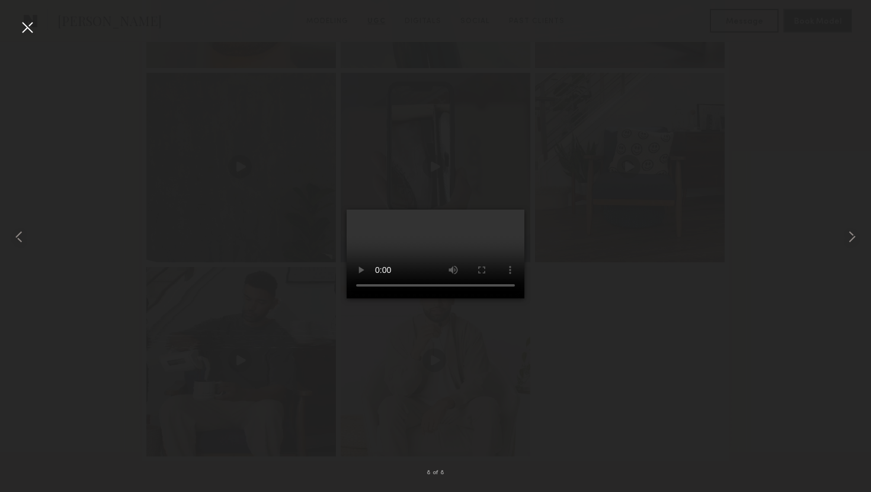
click at [21, 25] on div at bounding box center [27, 27] width 19 height 19
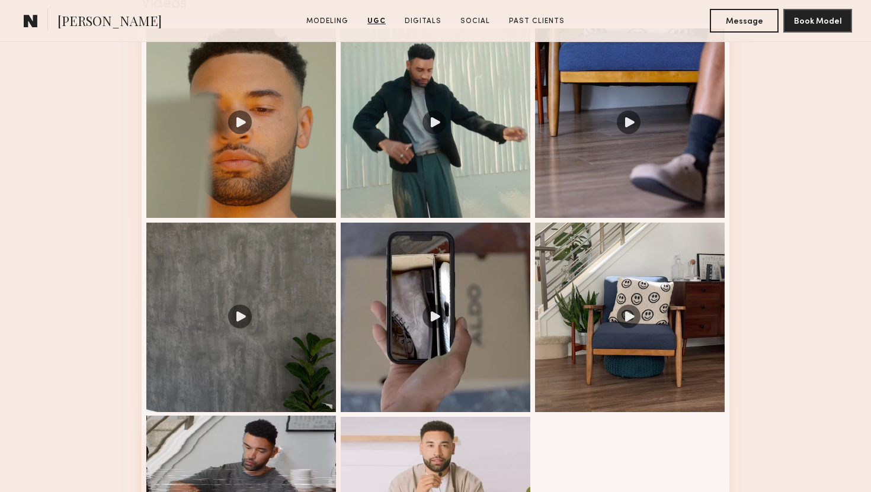
scroll to position [1232, 0]
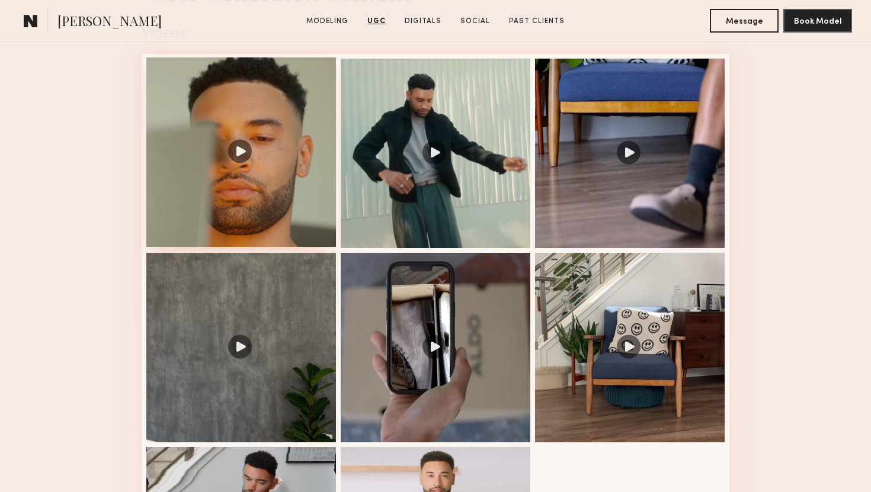
click at [237, 217] on div at bounding box center [241, 152] width 190 height 190
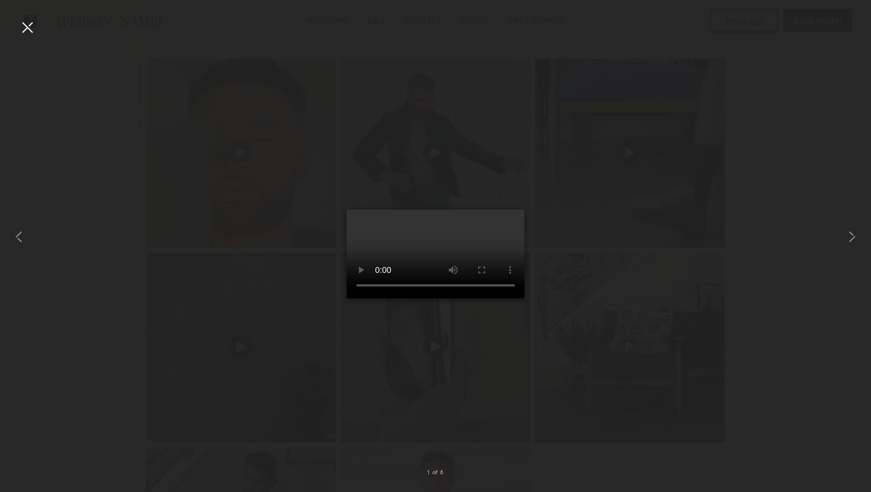
click at [23, 28] on div at bounding box center [27, 27] width 19 height 19
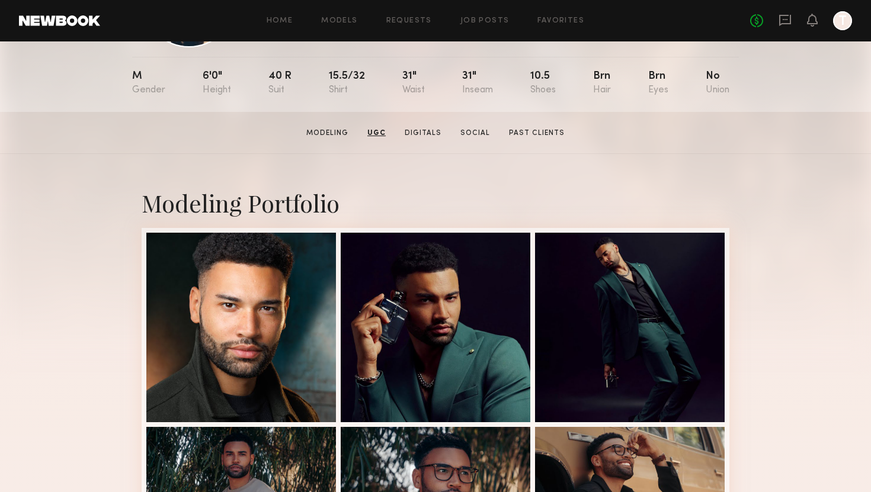
scroll to position [111, 0]
